Goal: Find specific page/section: Find specific page/section

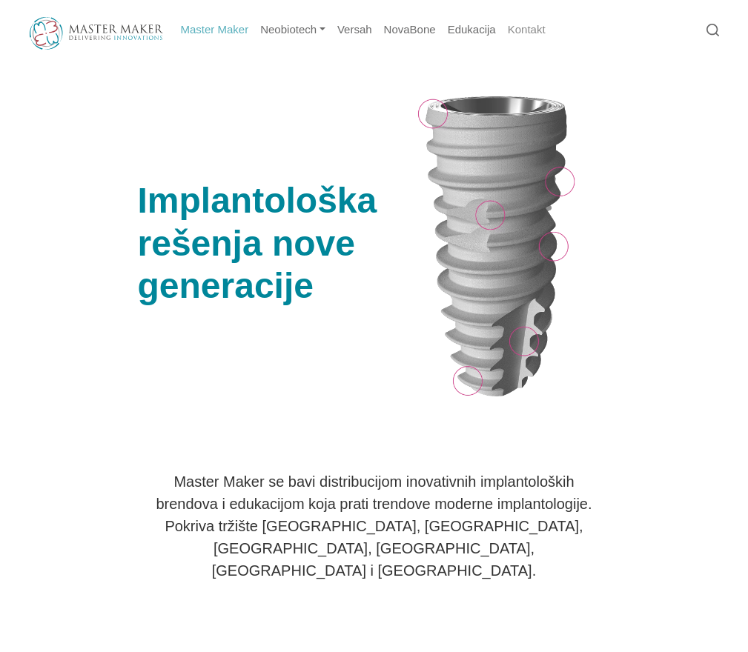
click at [517, 34] on link "Kontakt" at bounding box center [527, 30] width 50 height 29
drag, startPoint x: 178, startPoint y: 0, endPoint x: 291, endPoint y: 123, distance: 166.8
click at [288, 124] on div "Implantološka rešenja nove generacije" at bounding box center [269, 246] width 279 height 314
click at [324, 32] on link "Neobiotech" at bounding box center [292, 30] width 77 height 29
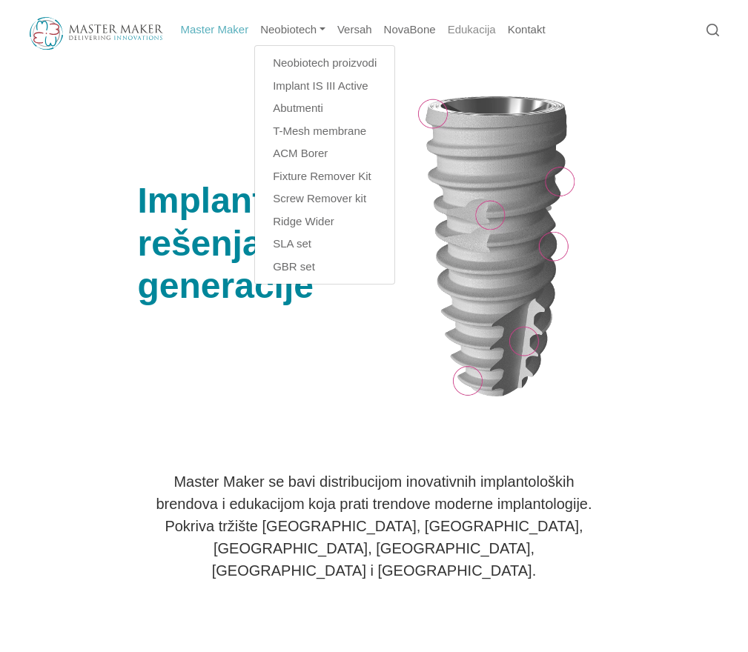
click at [446, 27] on link "Edukacija" at bounding box center [472, 30] width 60 height 29
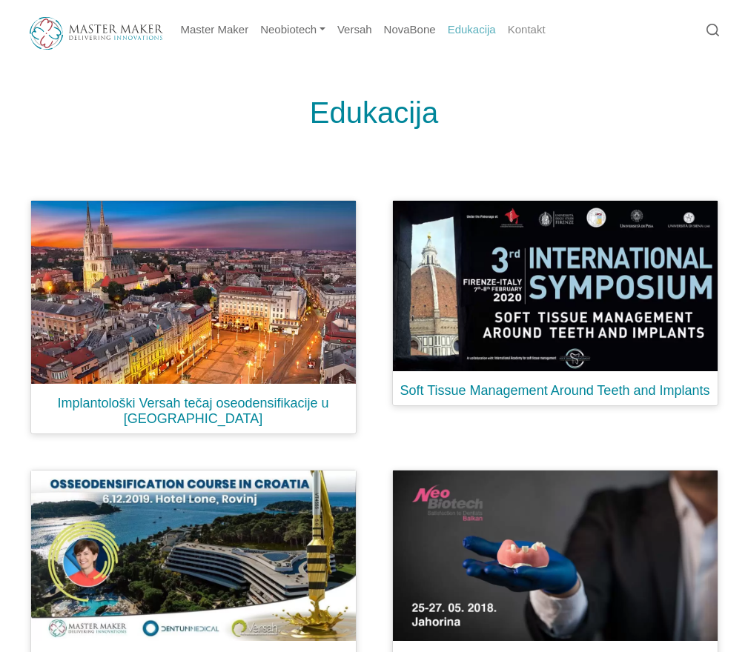
click at [511, 33] on link "Kontakt" at bounding box center [527, 30] width 50 height 29
